Goal: Information Seeking & Learning: Learn about a topic

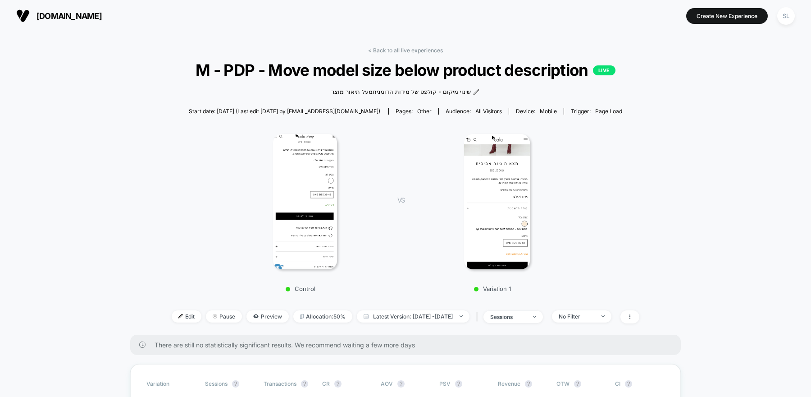
click at [35, 15] on button "[DOMAIN_NAME]" at bounding box center [59, 16] width 91 height 14
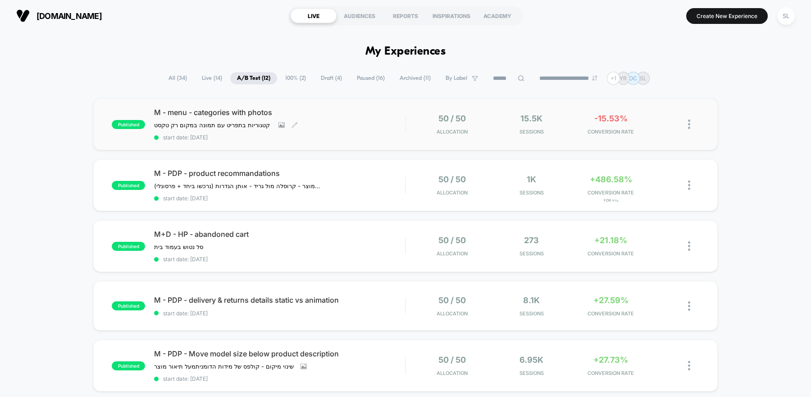
click at [356, 124] on div "M - menu - categories with photos קטגוריות בתפריט עם תמונה במקום רק טקסט ﻿ Clic…" at bounding box center [279, 124] width 251 height 33
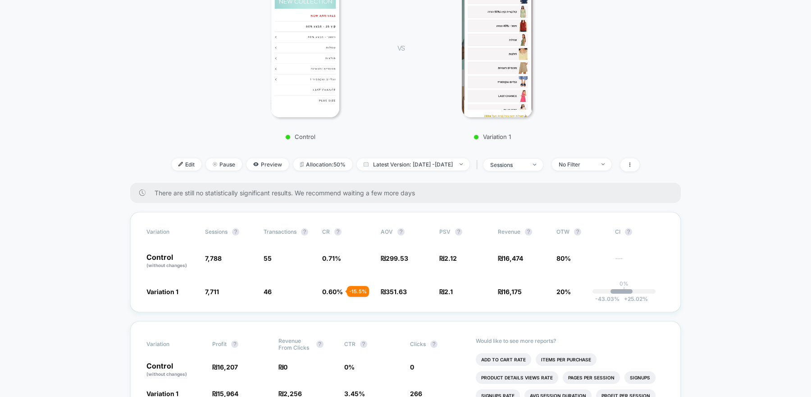
scroll to position [154, 0]
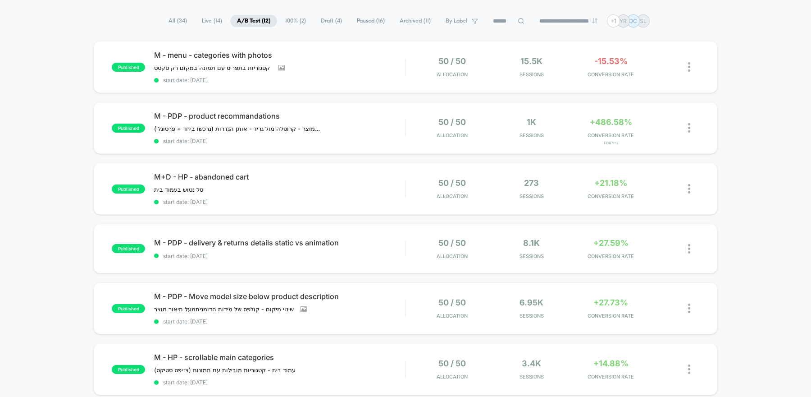
scroll to position [61, 0]
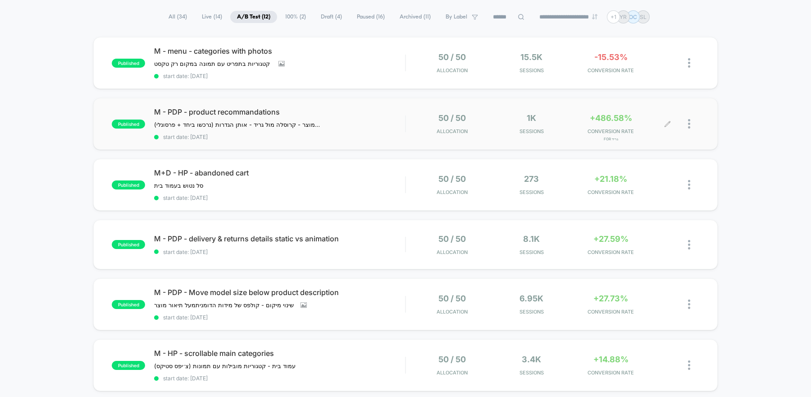
click at [407, 120] on div "50 / 50 Allocation 1k Sessions +486.58% CONVERSION RATE for גריד" at bounding box center [552, 123] width 293 height 21
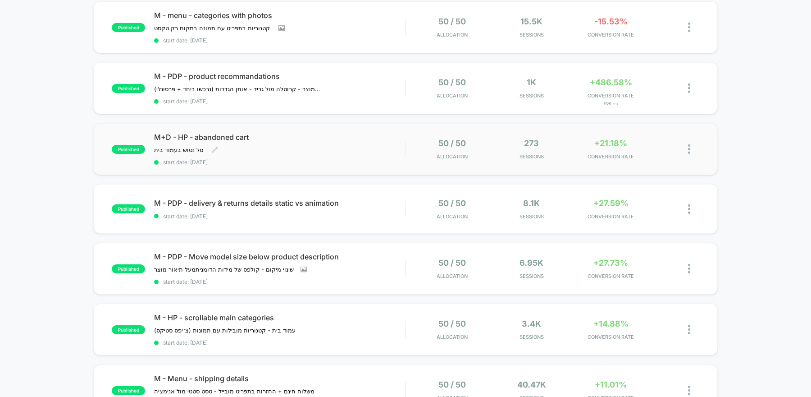
scroll to position [105, 0]
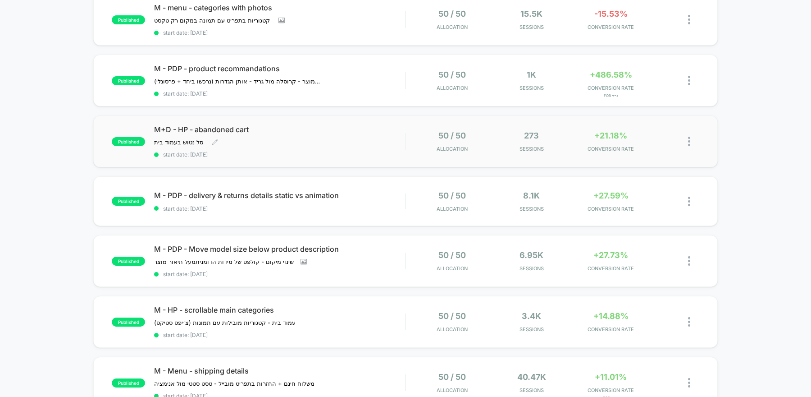
click at [359, 151] on span "start date: [DATE]" at bounding box center [279, 154] width 251 height 7
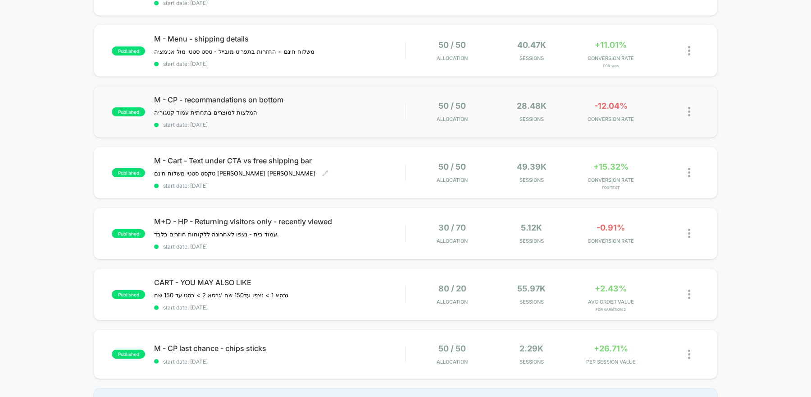
scroll to position [439, 0]
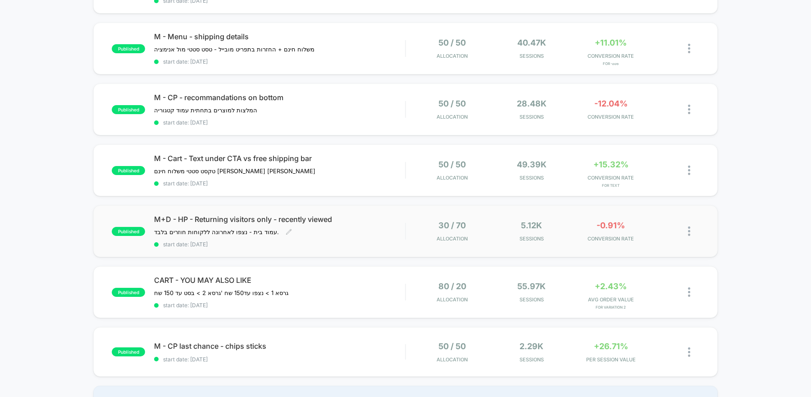
click at [347, 241] on span "start date: [DATE]" at bounding box center [279, 244] width 251 height 7
